Goal: Task Accomplishment & Management: Use online tool/utility

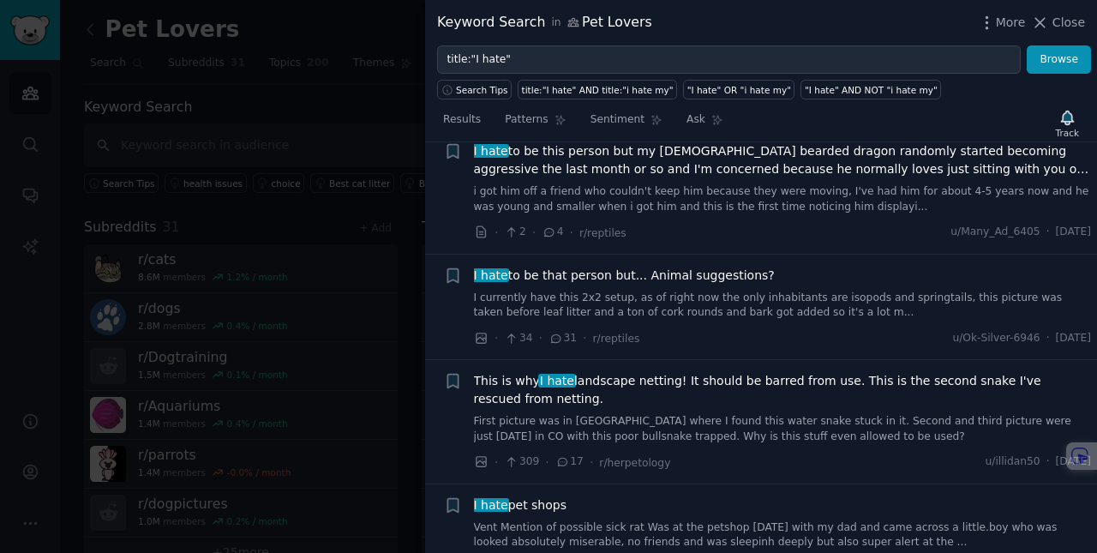
scroll to position [4480, 0]
click at [327, 355] on div at bounding box center [548, 276] width 1097 height 553
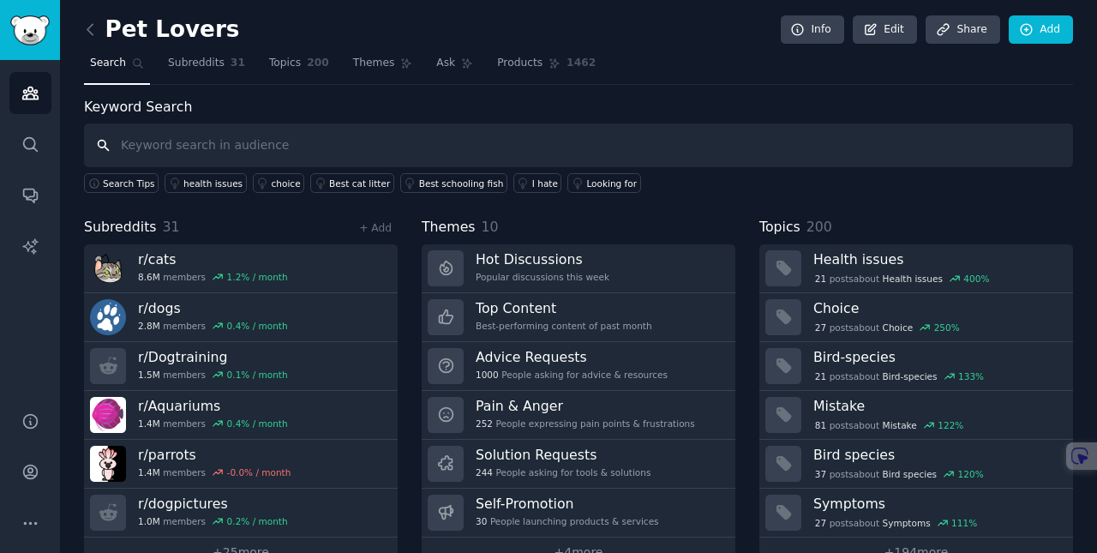
click at [249, 153] on input "text" at bounding box center [578, 145] width 989 height 44
click at [192, 68] on span "Subreddits" at bounding box center [196, 63] width 57 height 15
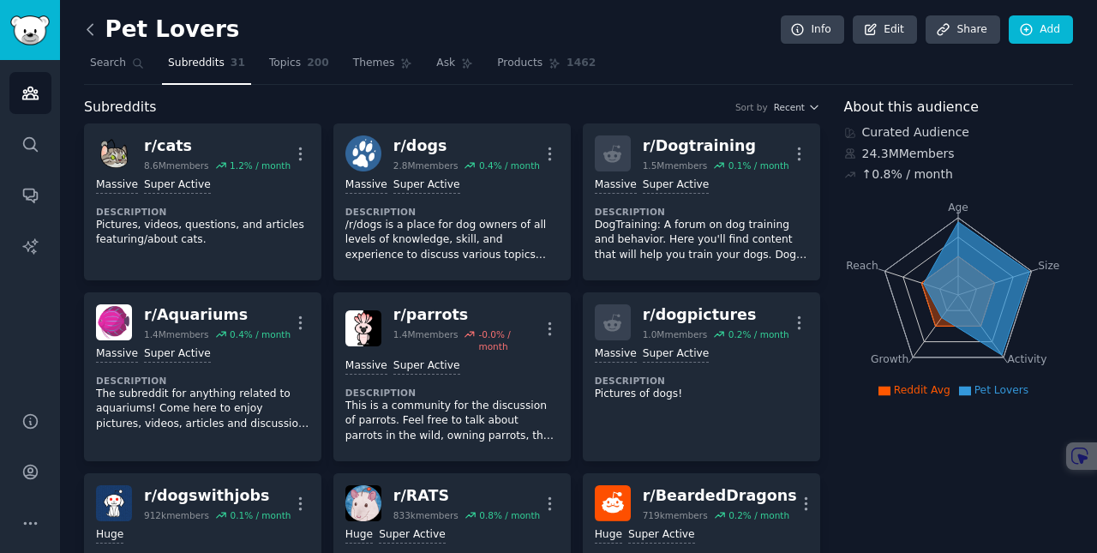
click at [95, 29] on icon at bounding box center [90, 30] width 18 height 18
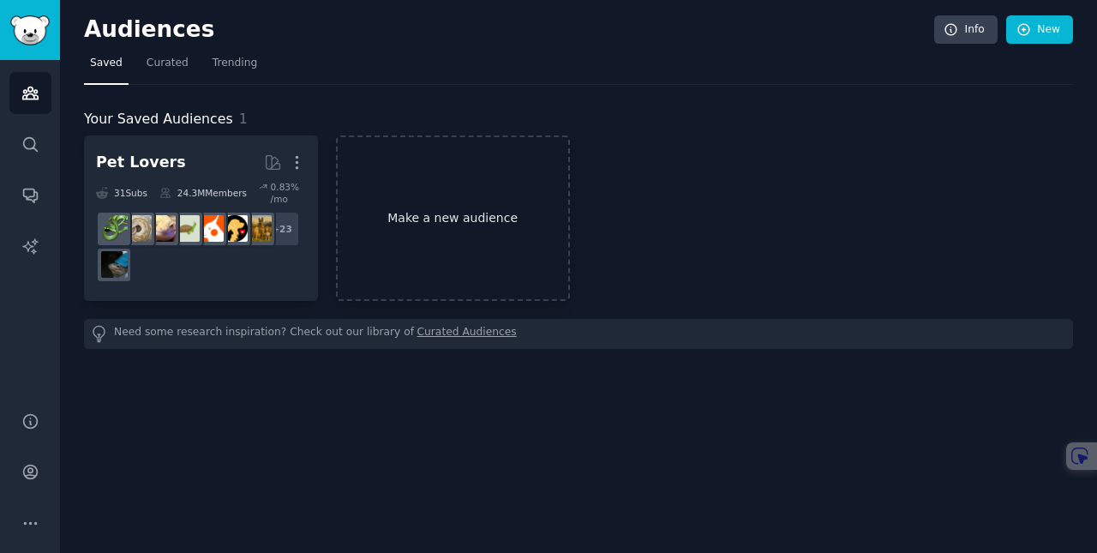
click at [474, 224] on link "Make a new audience" at bounding box center [453, 217] width 234 height 165
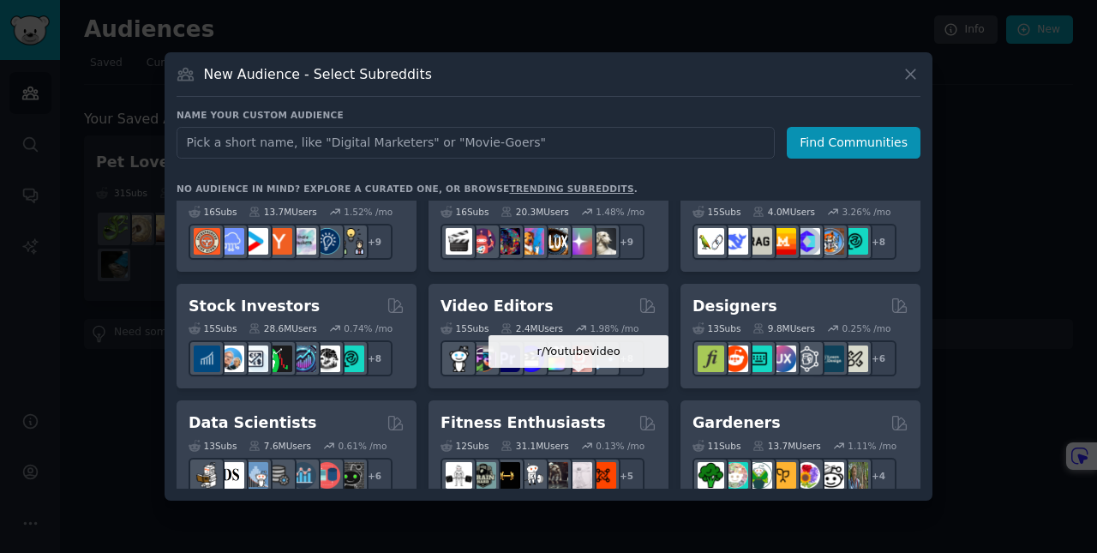
scroll to position [195, 0]
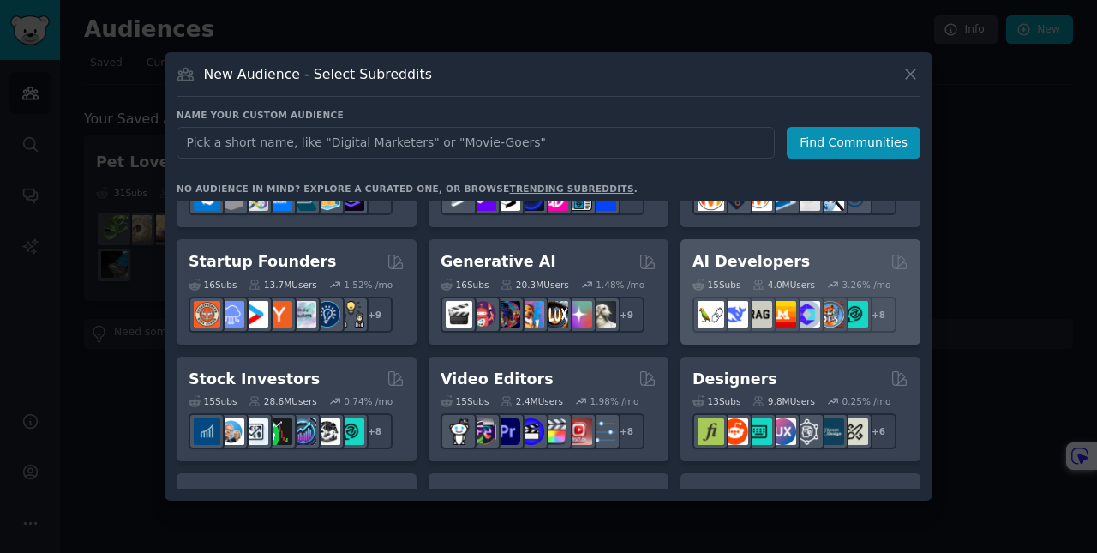
click at [810, 266] on div "AI Developers" at bounding box center [800, 261] width 216 height 21
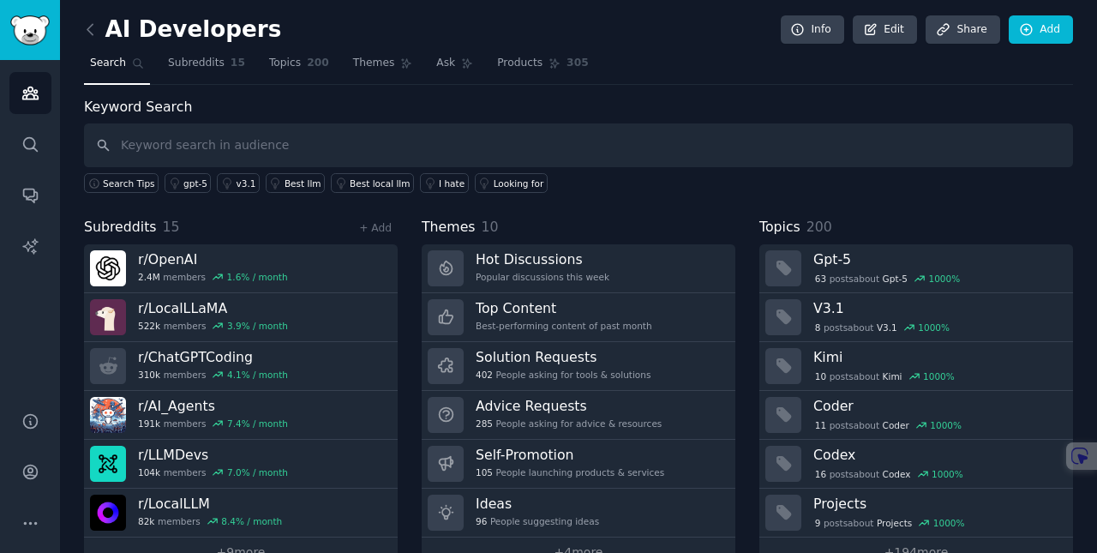
click at [196, 147] on input "text" at bounding box center [578, 145] width 989 height 44
click at [517, 184] on div "Looking for" at bounding box center [518, 183] width 51 height 12
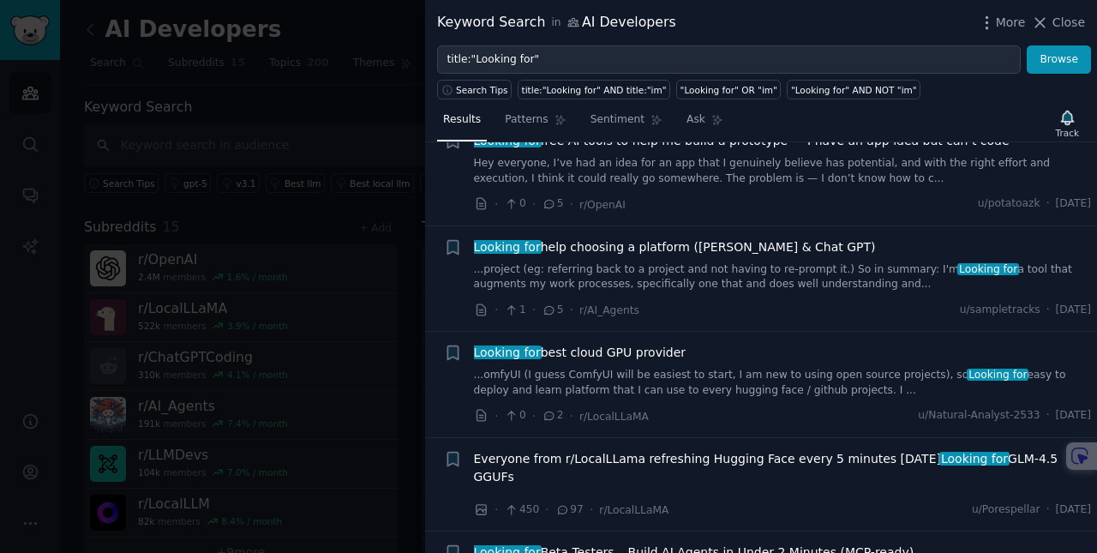
scroll to position [10215, 0]
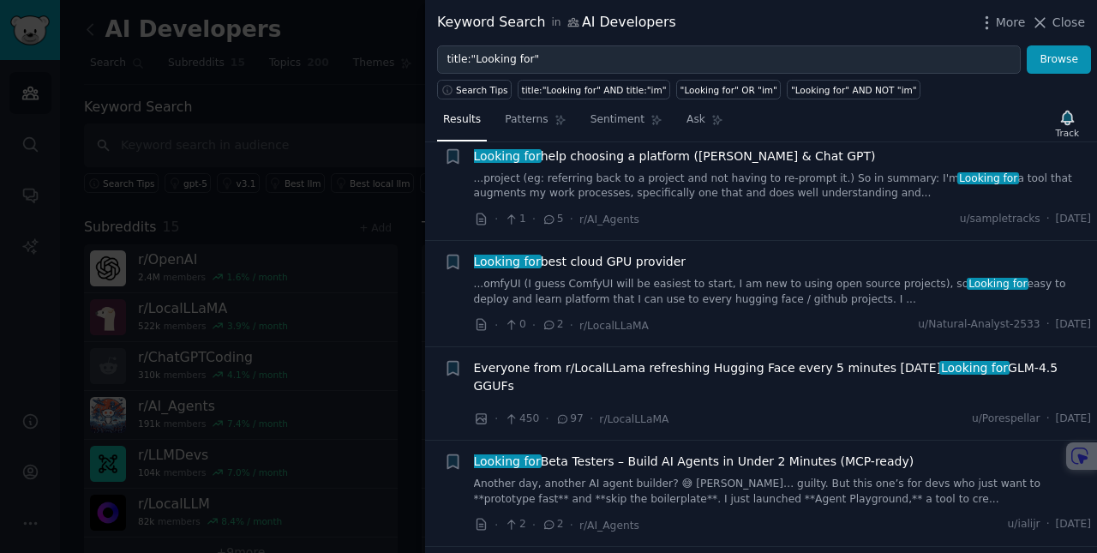
click at [331, 77] on div at bounding box center [548, 276] width 1097 height 553
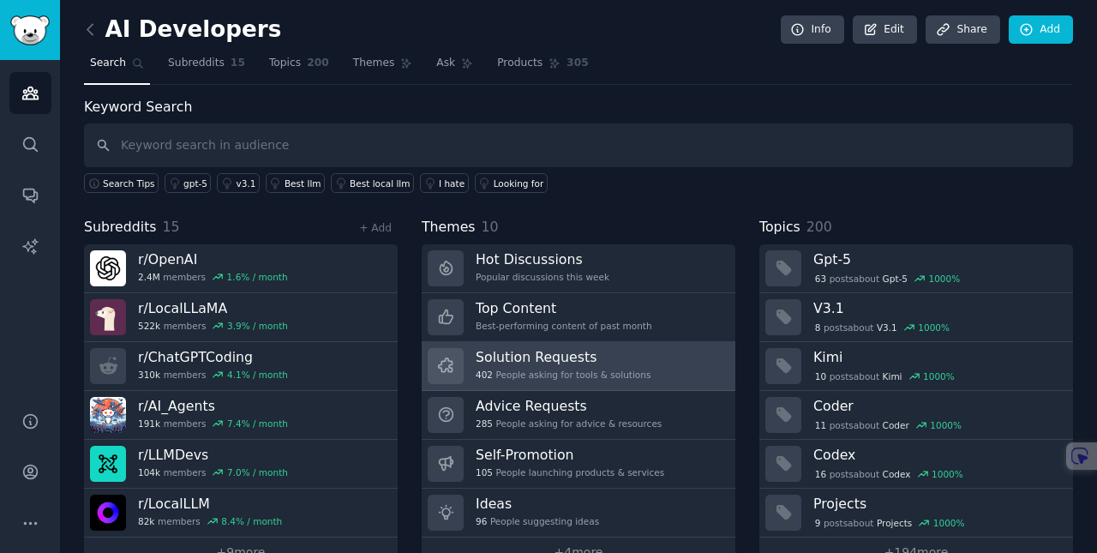
click at [579, 369] on div "402 People asking for tools & solutions" at bounding box center [562, 374] width 175 height 12
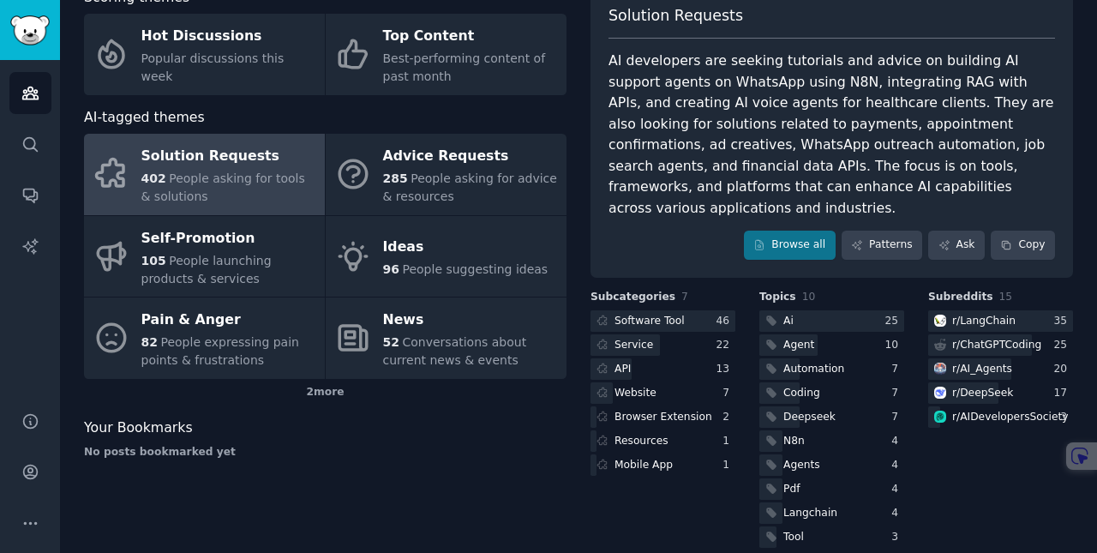
scroll to position [109, 0]
click at [802, 231] on link "Browse all" at bounding box center [790, 245] width 92 height 29
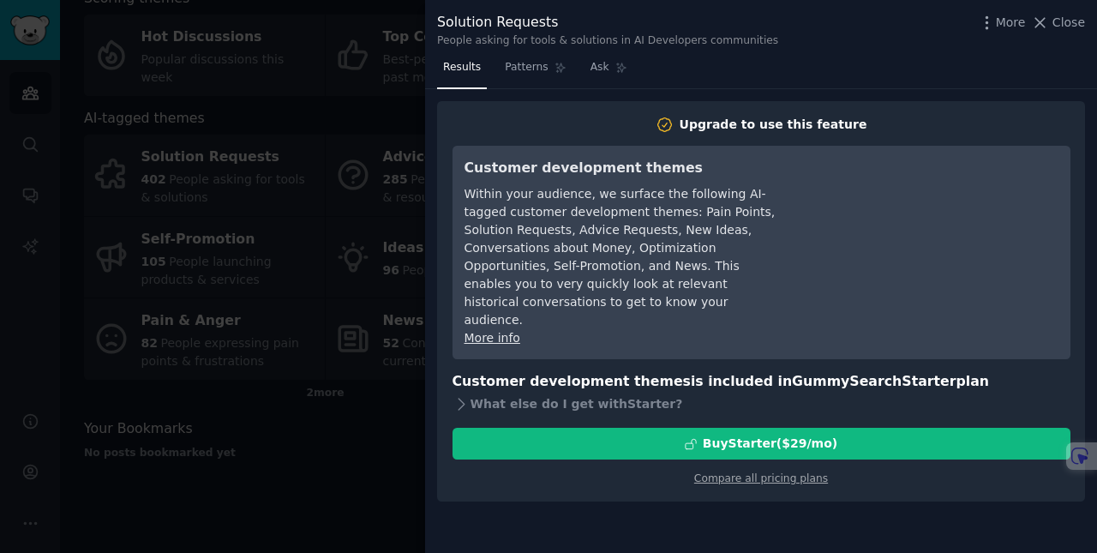
click at [271, 465] on div at bounding box center [548, 276] width 1097 height 553
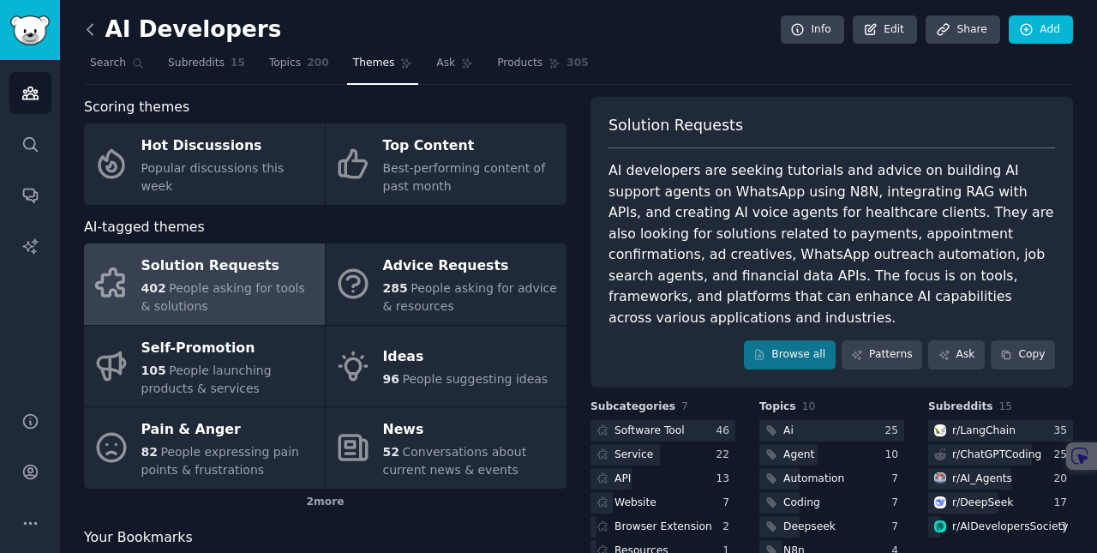
click at [87, 27] on icon at bounding box center [89, 29] width 5 height 10
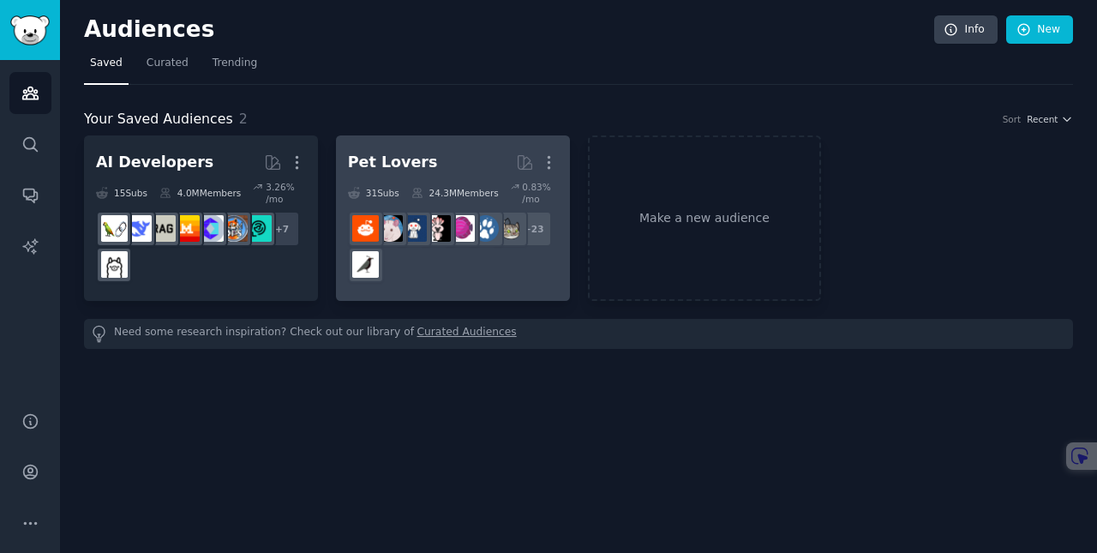
click at [423, 155] on h2 "Pet Lovers More" at bounding box center [453, 162] width 210 height 30
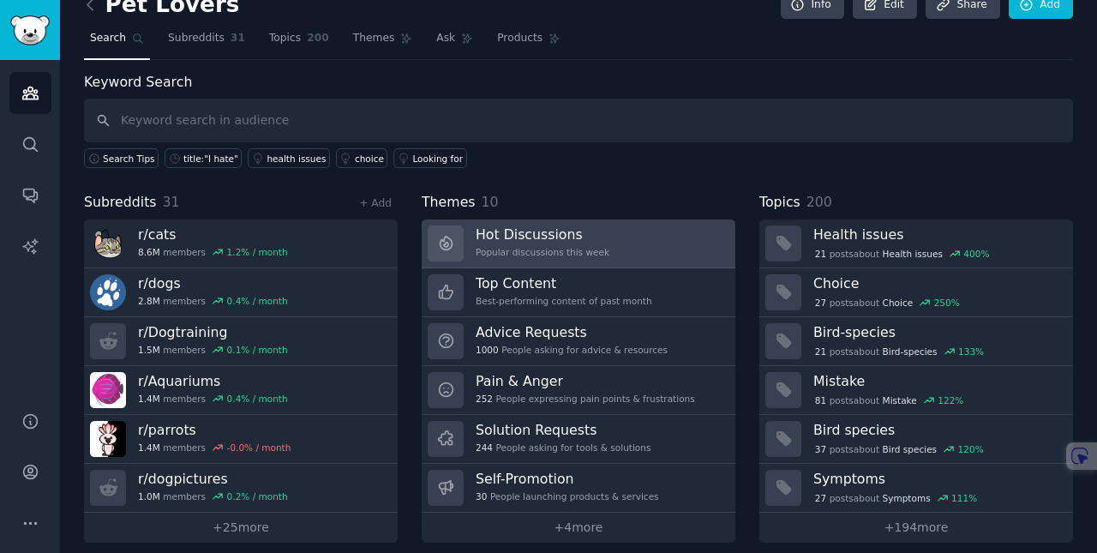
scroll to position [38, 0]
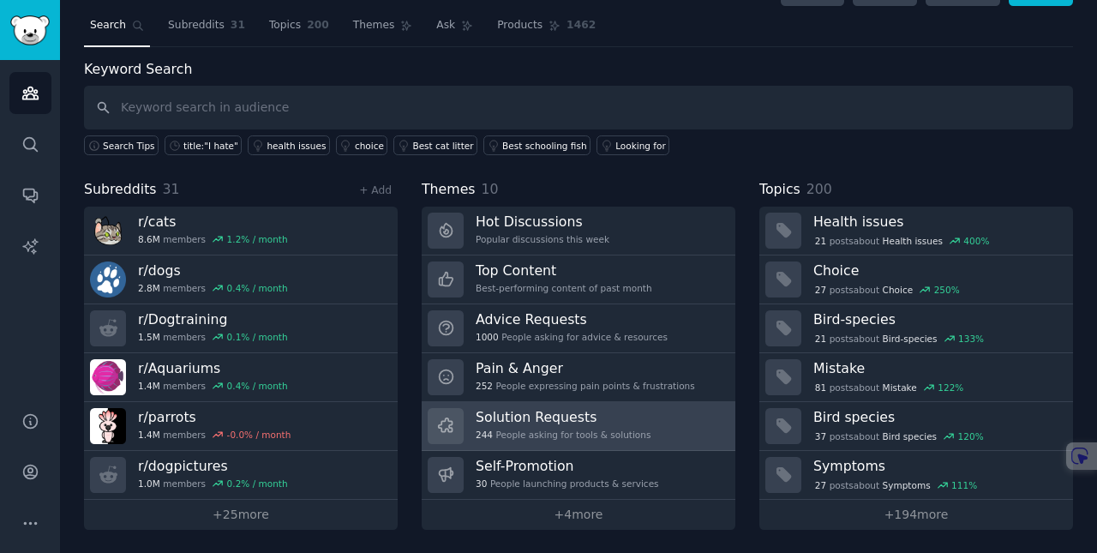
click at [588, 420] on h3 "Solution Requests" at bounding box center [562, 417] width 175 height 18
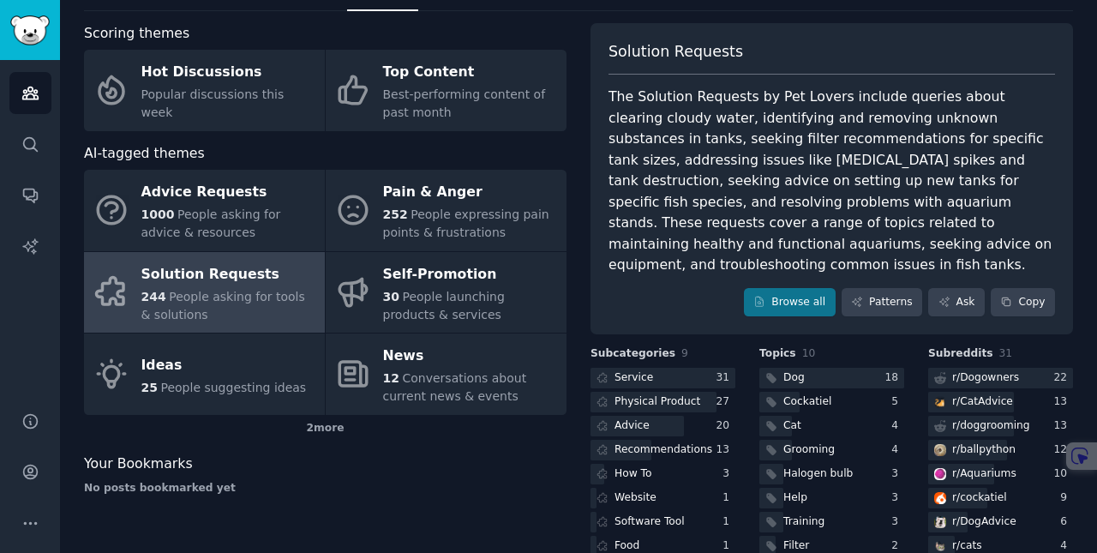
scroll to position [79, 0]
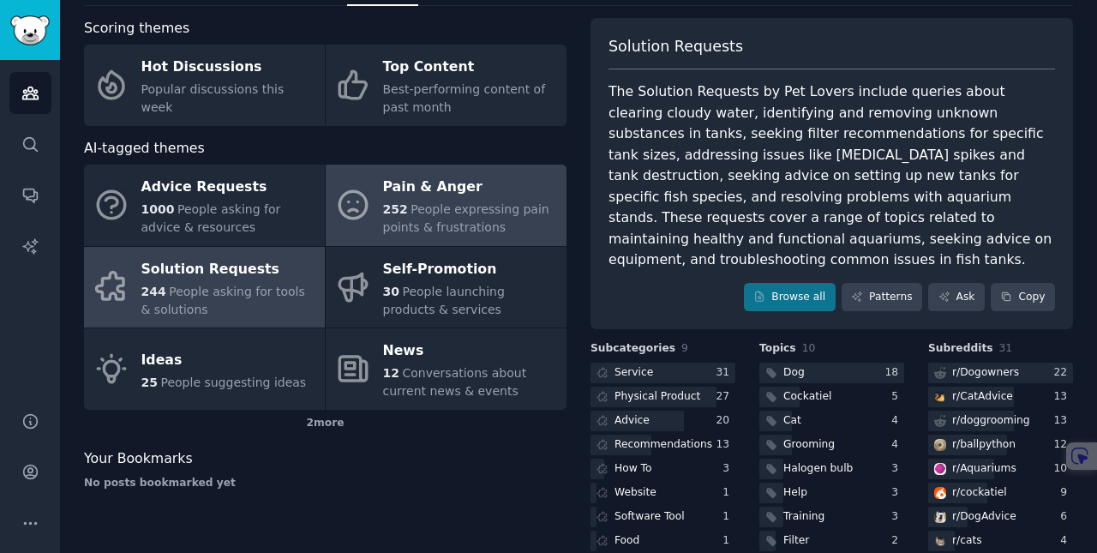
click at [499, 190] on div "Pain & Anger" at bounding box center [470, 187] width 175 height 27
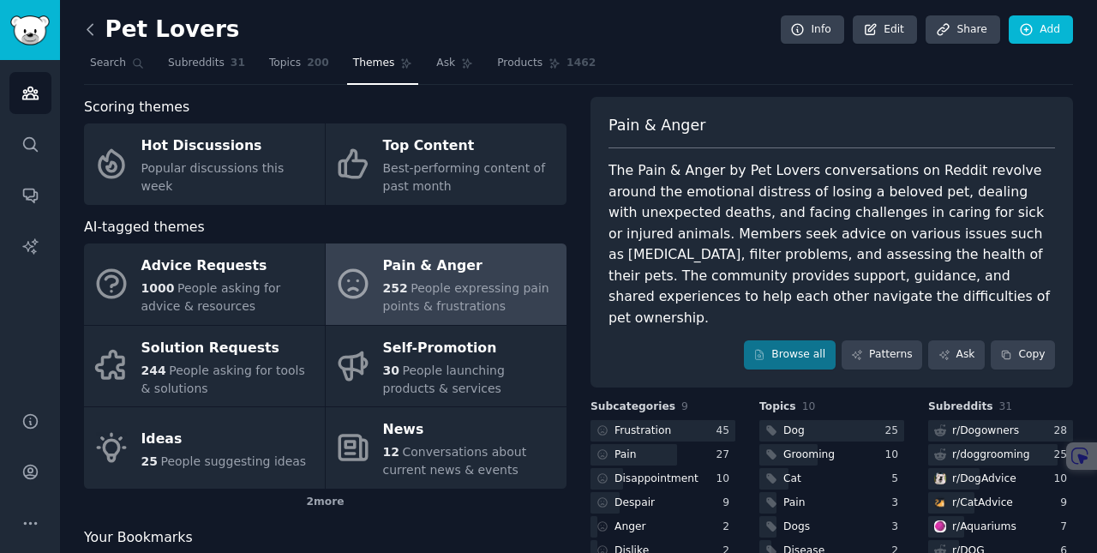
click at [91, 34] on icon at bounding box center [89, 29] width 5 height 10
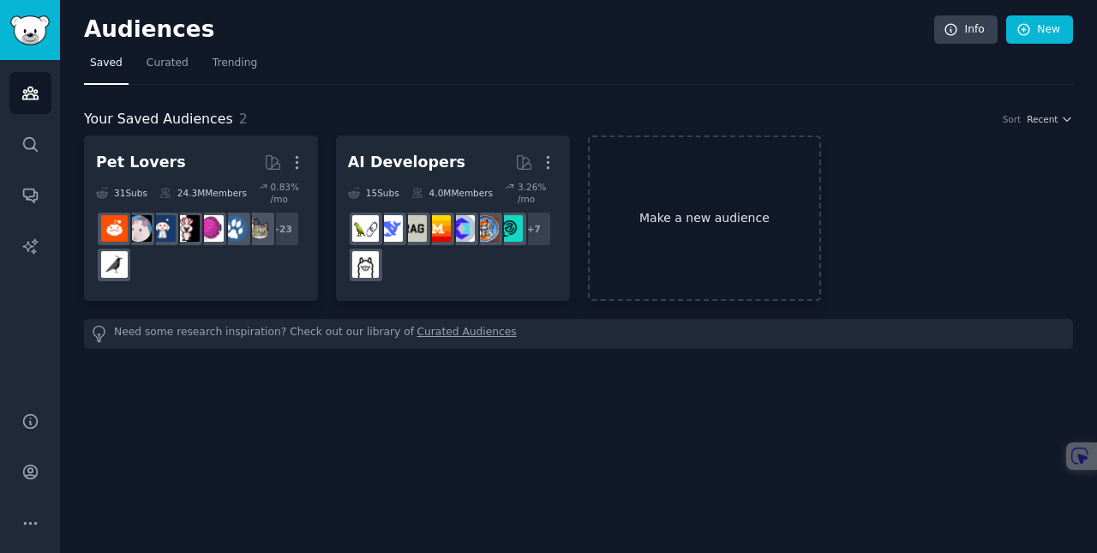
click at [713, 215] on link "Make a new audience" at bounding box center [705, 217] width 234 height 165
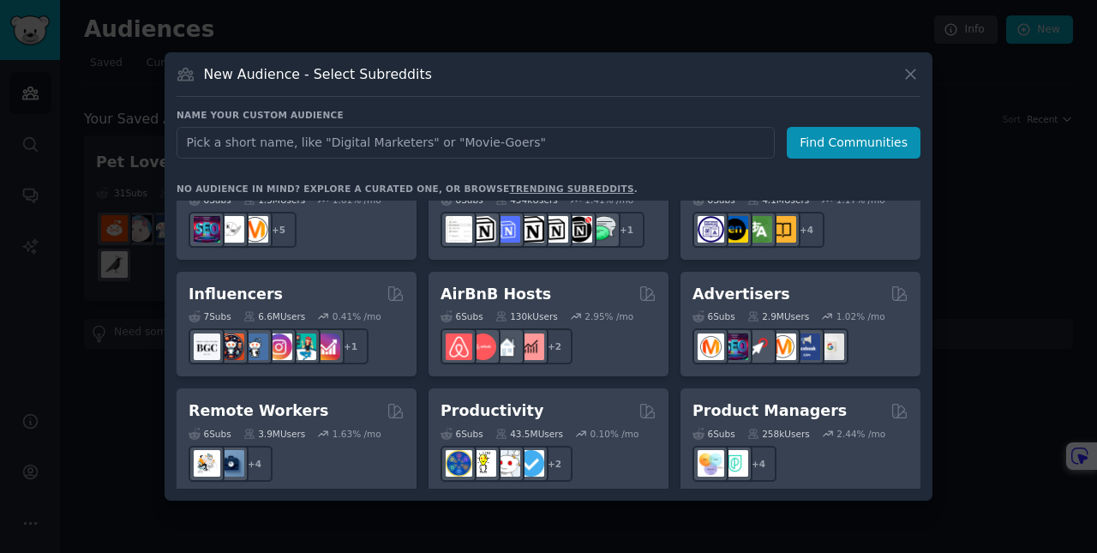
scroll to position [1119, 0]
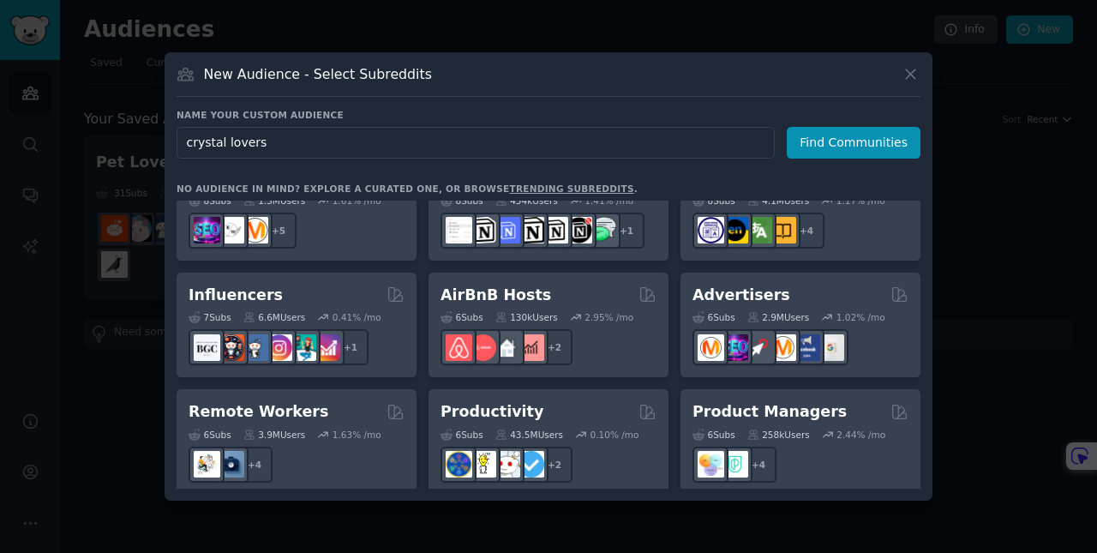
type input "crystal lovers"
click at [832, 158] on div "Name your custom audience Audience Name crystal lovers Find Communities No audi…" at bounding box center [548, 299] width 744 height 380
click at [836, 146] on button "Find Communities" at bounding box center [853, 143] width 134 height 32
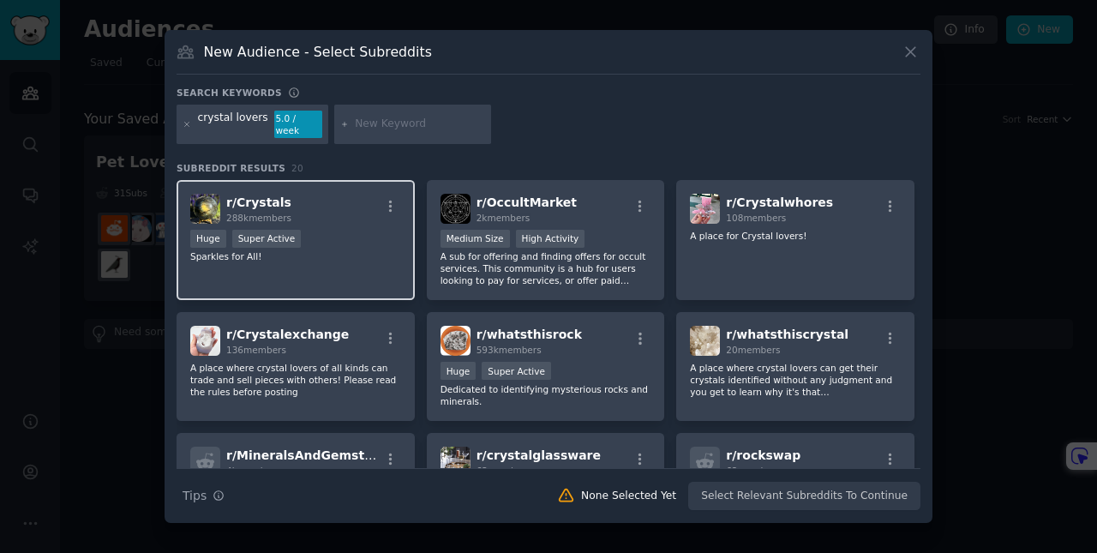
click at [351, 259] on div "r/ [PERSON_NAME] 288k members Huge Super Active Sparkles for All!" at bounding box center [295, 240] width 238 height 121
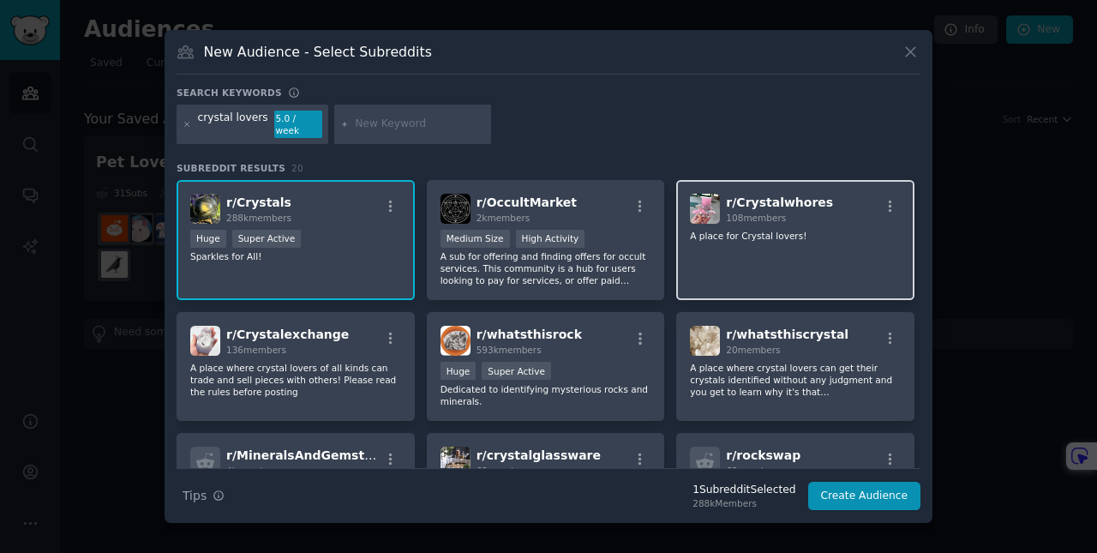
click at [769, 243] on div "r/ Crystalwhores 108 members A place for Crystal lovers!" at bounding box center [795, 240] width 238 height 121
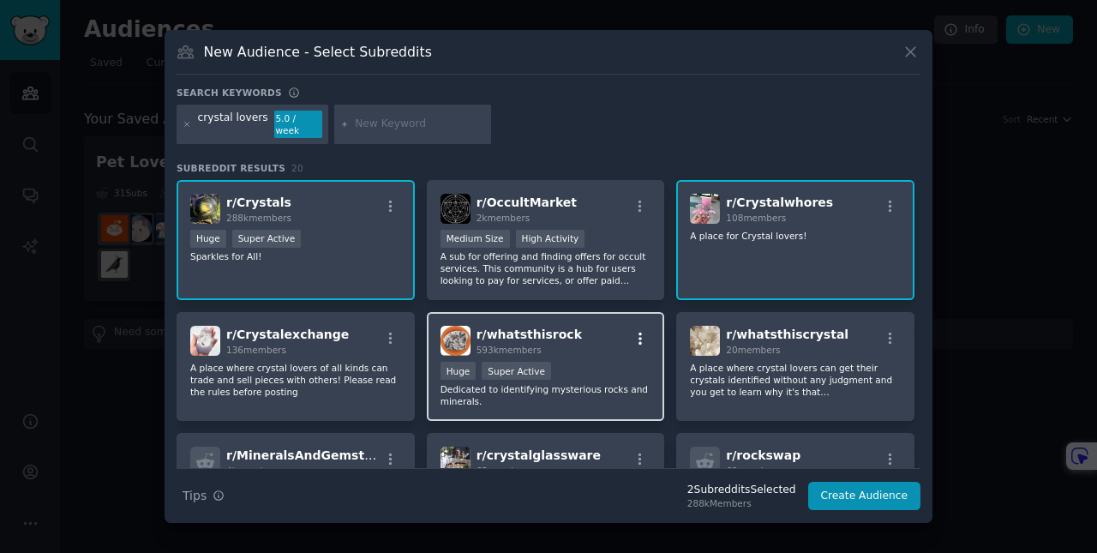
click at [638, 331] on icon "button" at bounding box center [639, 338] width 15 height 15
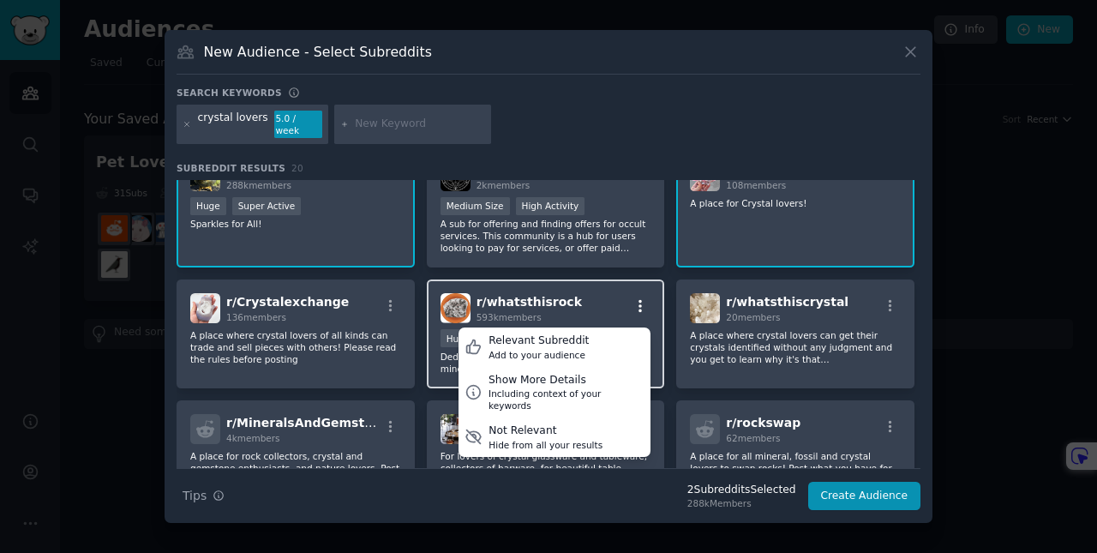
scroll to position [61, 0]
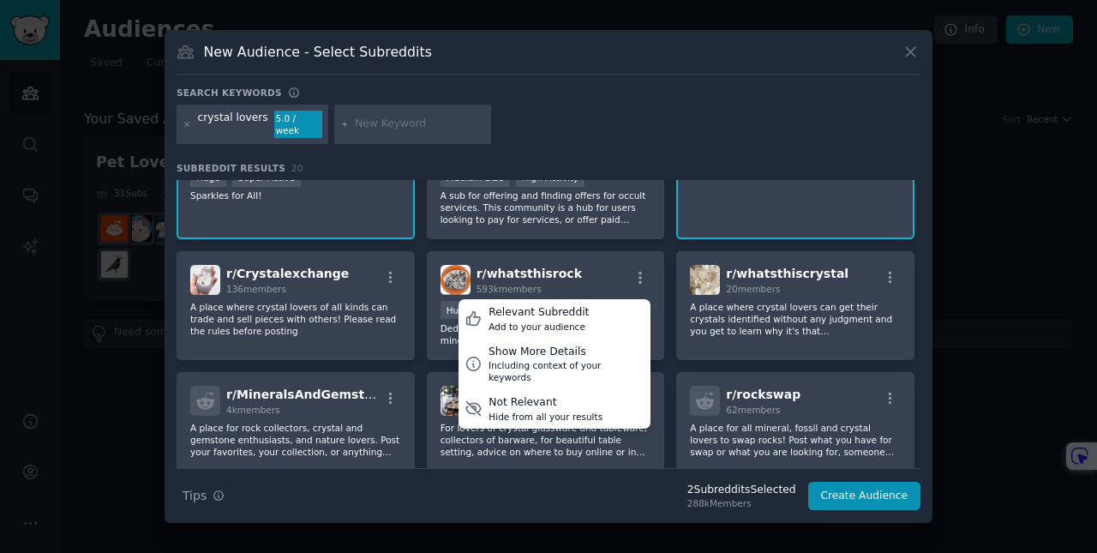
click at [929, 251] on div "New Audience - Select Subreddits Search keywords crystal lovers 5.0 / week Subr…" at bounding box center [548, 276] width 768 height 493
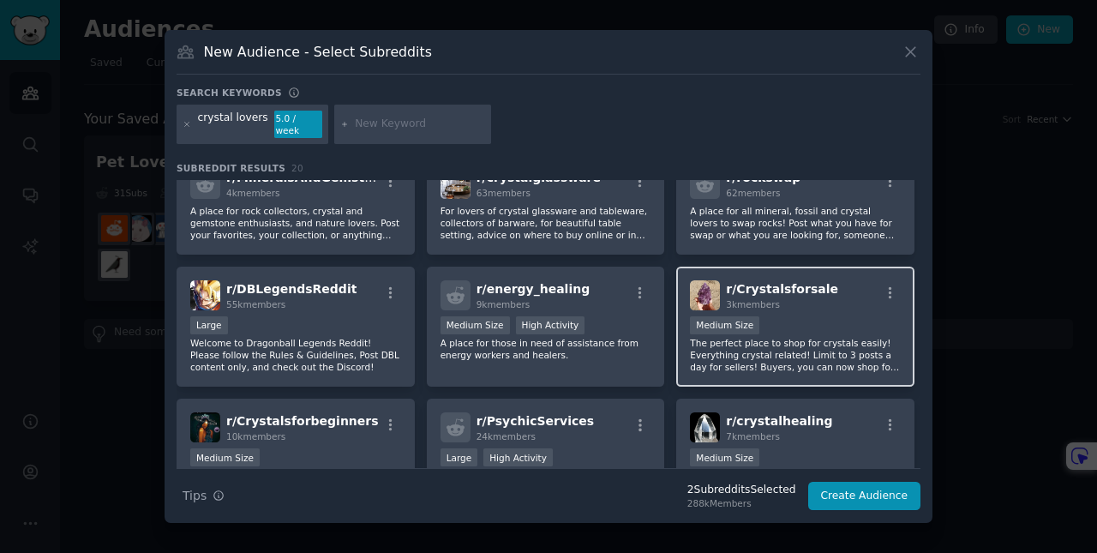
scroll to position [280, 0]
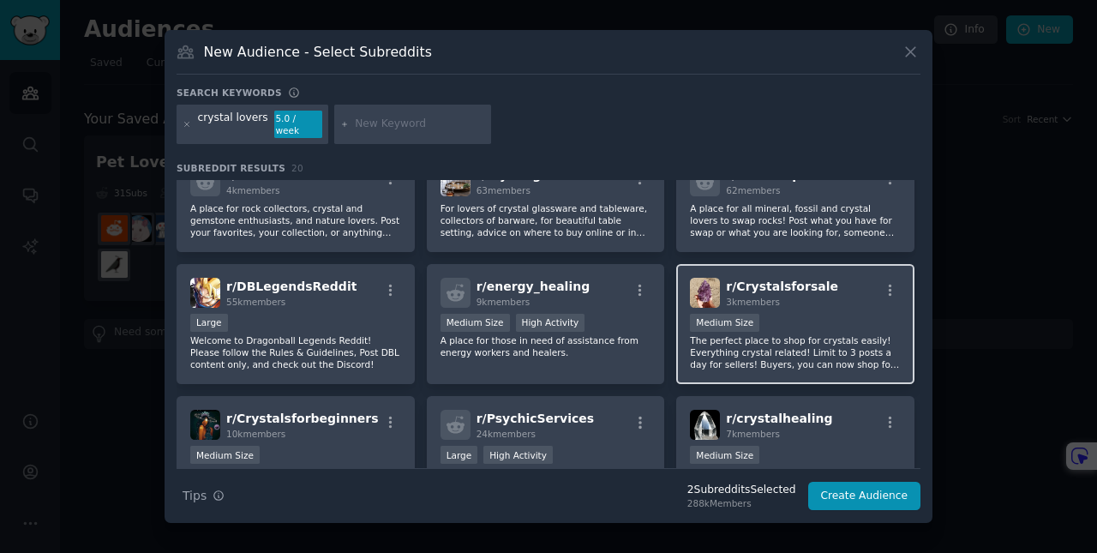
click at [816, 335] on p "The perfect place to shop for crystals easily! Everything crystal related! Limi…" at bounding box center [795, 352] width 211 height 36
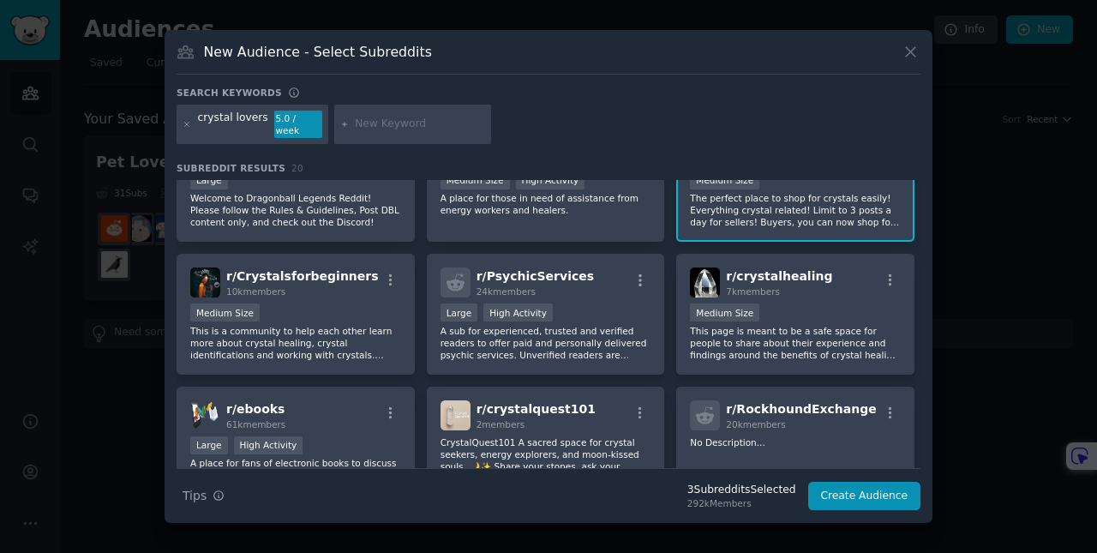
scroll to position [423, 0]
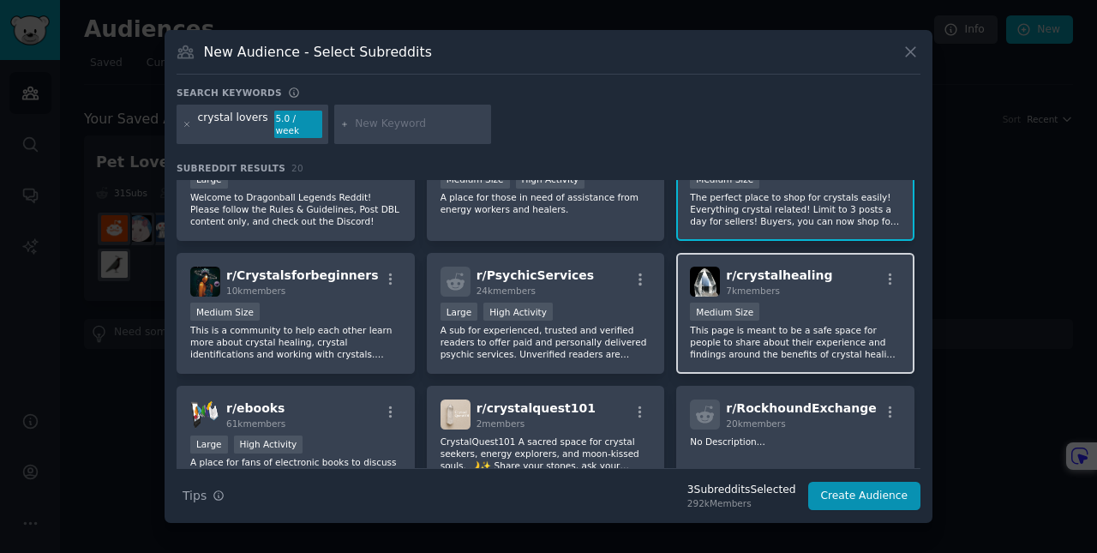
click at [818, 291] on div "r/ crystalhealing 7k members Medium Size This page is meant to be a safe space …" at bounding box center [795, 313] width 238 height 121
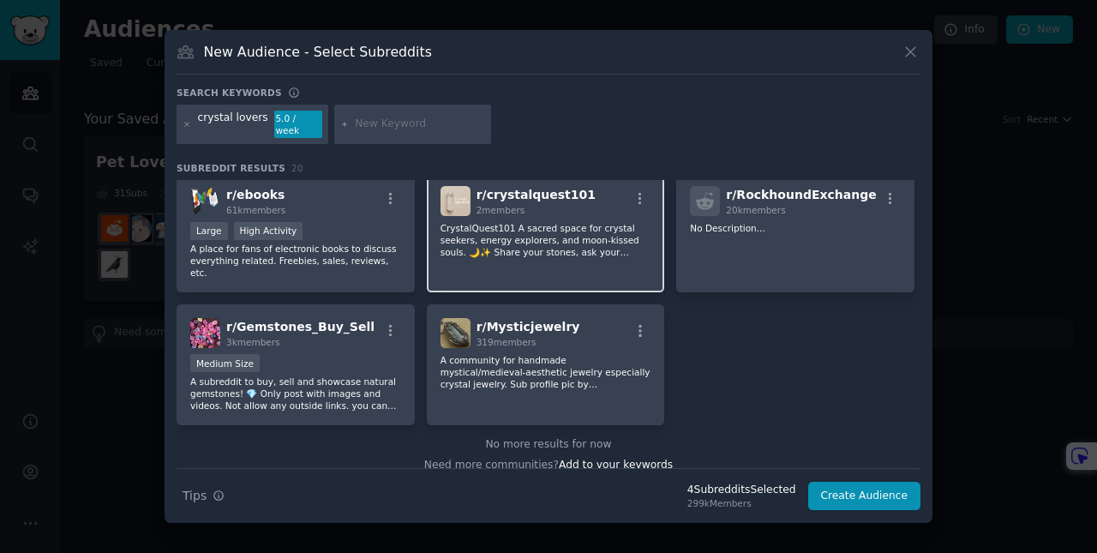
scroll to position [642, 0]
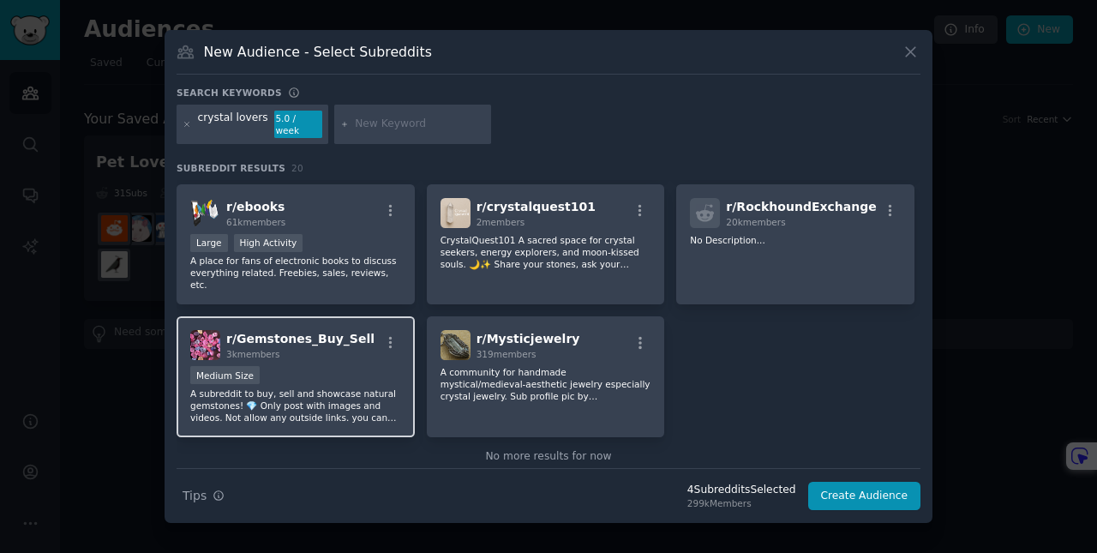
click at [320, 366] on div "Medium Size" at bounding box center [295, 376] width 211 height 21
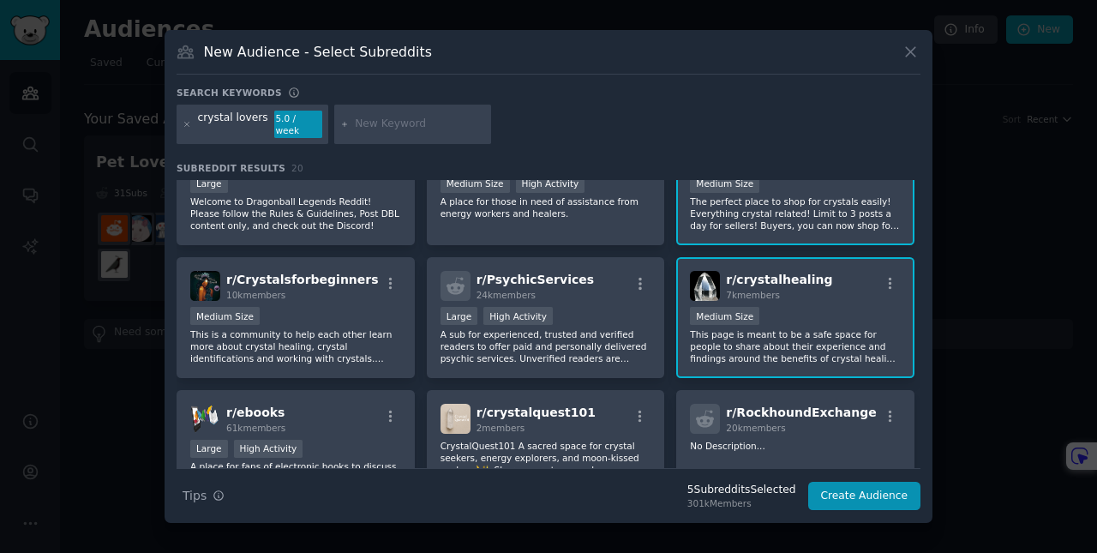
scroll to position [414, 0]
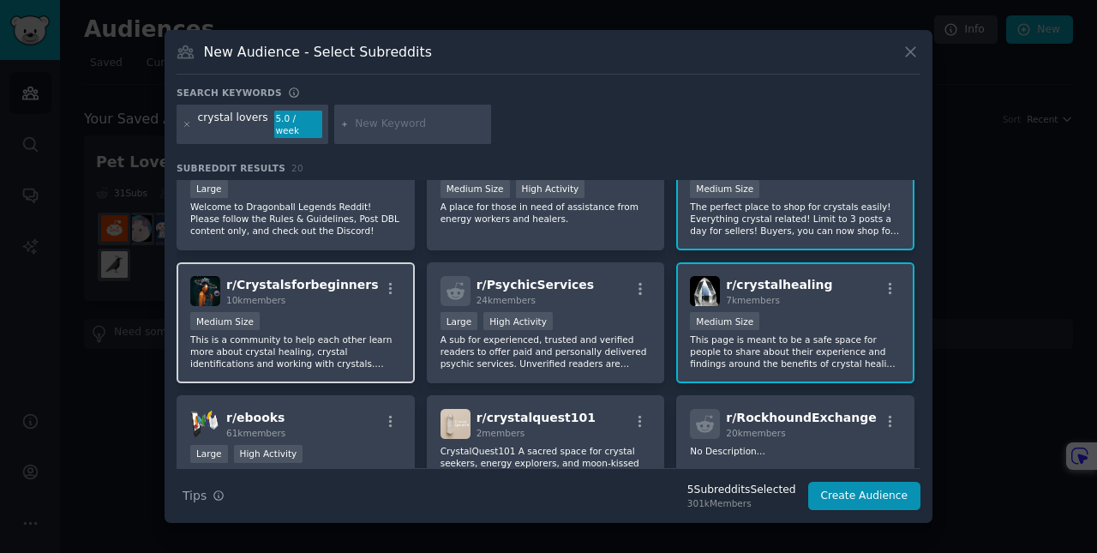
click at [321, 304] on div "r/ Crystalsforbeginners 10k members Medium Size This is a community to help eac…" at bounding box center [295, 322] width 238 height 121
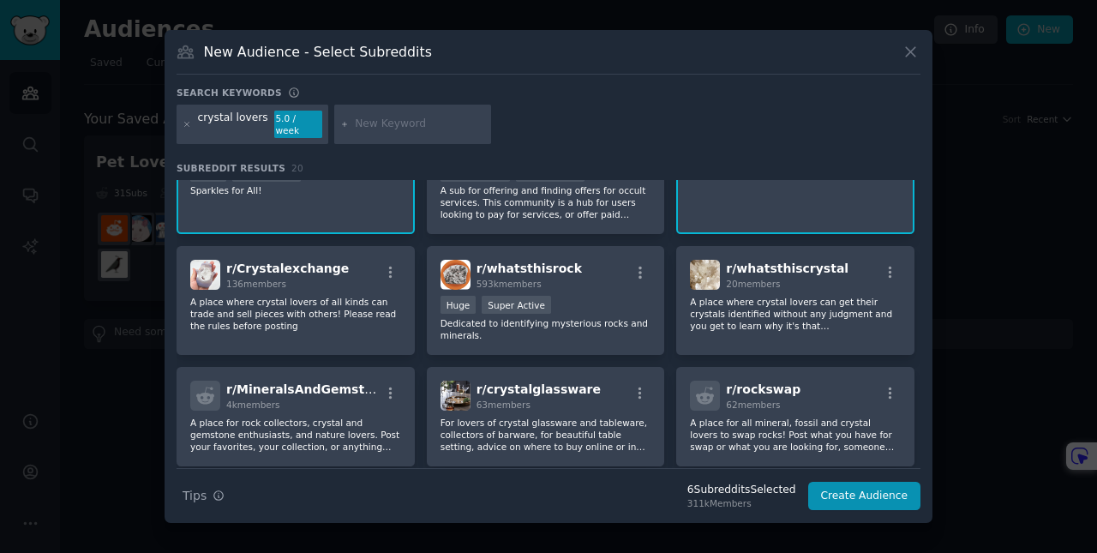
scroll to position [41, 0]
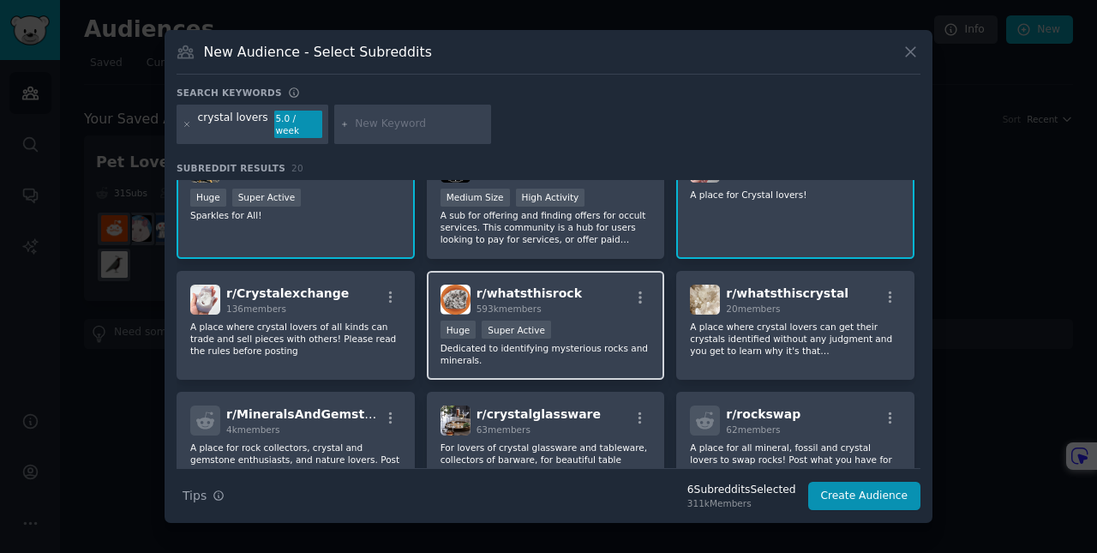
click at [606, 301] on div "r/ whatsthisrock 593k members" at bounding box center [545, 299] width 211 height 30
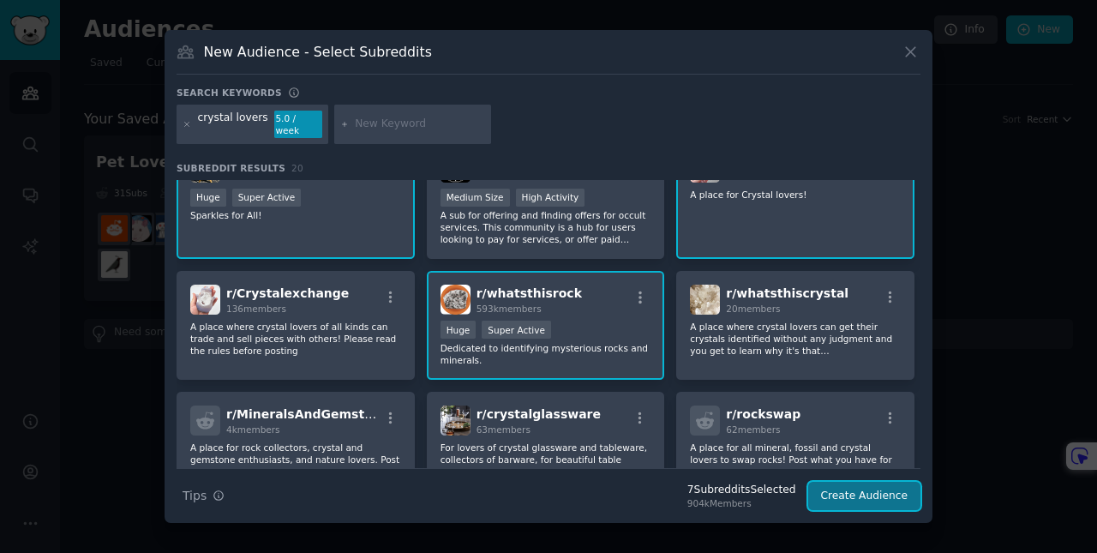
click at [860, 494] on button "Create Audience" at bounding box center [864, 495] width 113 height 29
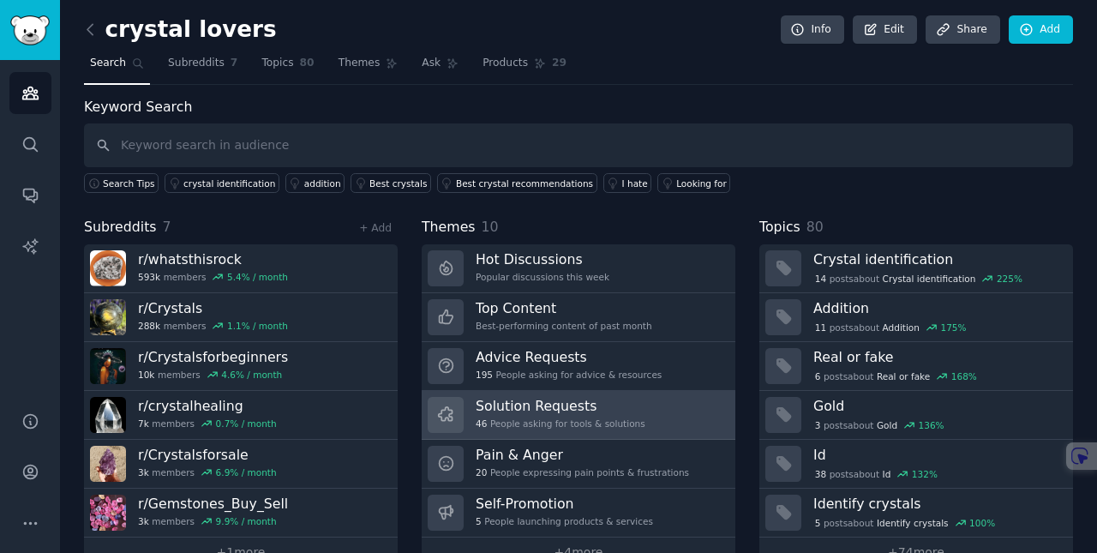
click at [582, 412] on h3 "Solution Requests" at bounding box center [560, 406] width 170 height 18
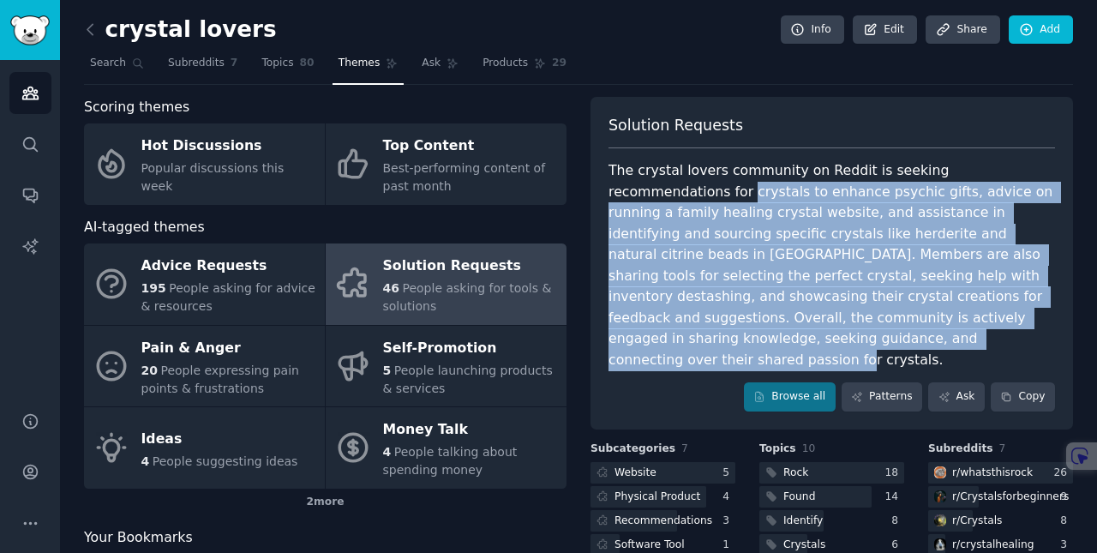
drag, startPoint x: 786, startPoint y: 341, endPoint x: 592, endPoint y: 195, distance: 243.0
click at [592, 195] on div "Solution Requests The crystal lovers community on Reddit is seeking recommendat…" at bounding box center [831, 263] width 482 height 332
click at [730, 142] on div "Solution Requests" at bounding box center [831, 132] width 446 height 34
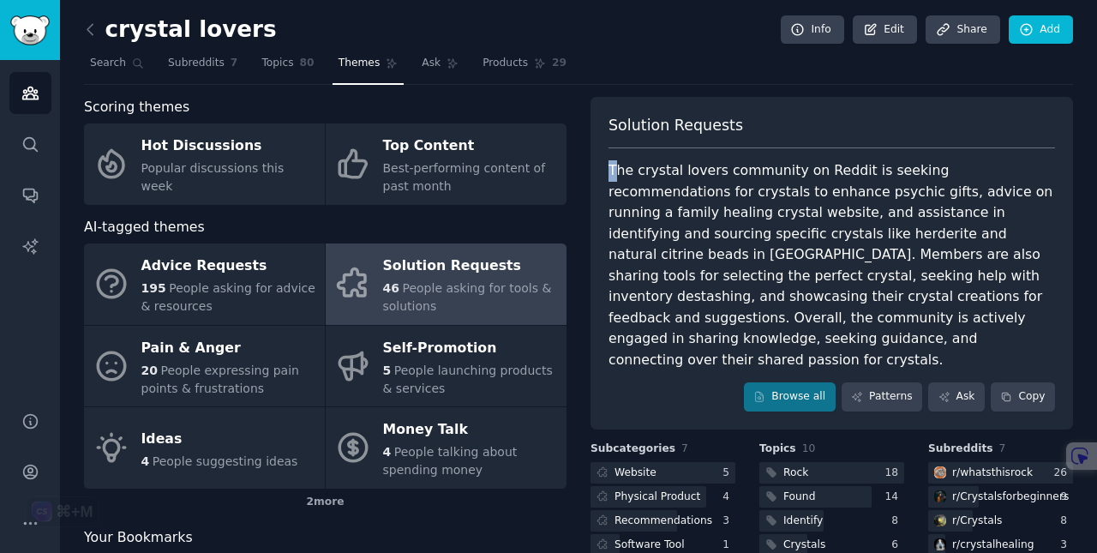
drag, startPoint x: 607, startPoint y: 166, endPoint x: 747, endPoint y: 280, distance: 180.2
click at [613, 171] on div "The crystal lovers community on Reddit is seeking recommendations for crystals …" at bounding box center [831, 265] width 446 height 210
click at [784, 331] on div "The crystal lovers community on Reddit is seeking recommendations for crystals …" at bounding box center [831, 265] width 446 height 210
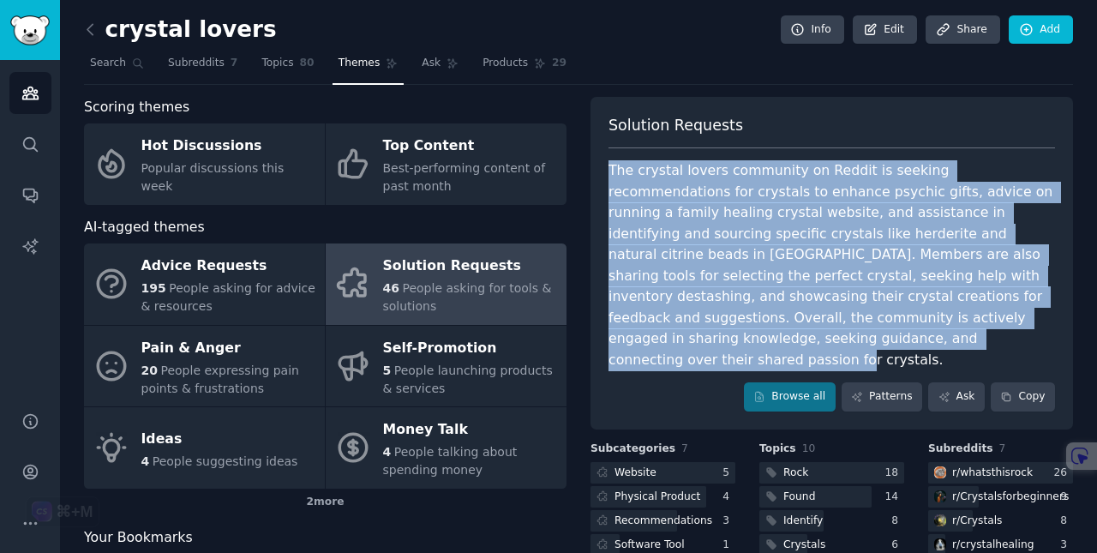
drag, startPoint x: 781, startPoint y: 339, endPoint x: 601, endPoint y: 159, distance: 255.0
click at [601, 159] on div "Solution Requests The crystal lovers community on Reddit is seeking recommendat…" at bounding box center [831, 263] width 482 height 332
copy div "The crystal lovers community on Reddit is seeking recommendations for crystals …"
